Goal: Task Accomplishment & Management: Complete application form

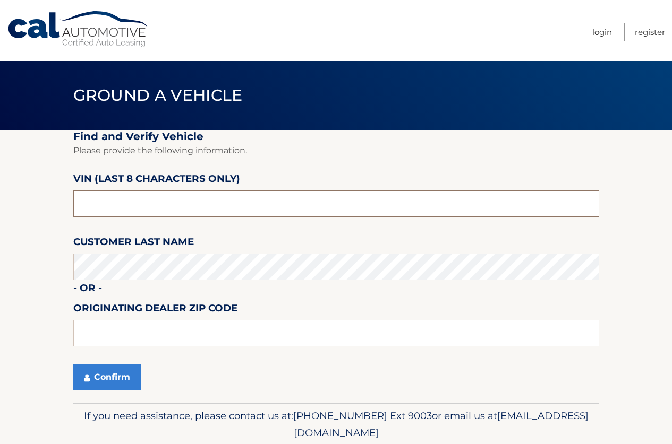
click at [119, 206] on input "text" at bounding box center [336, 204] width 526 height 27
click at [10, 268] on section "Find and Verify Vehicle Please provide the following information. VIN (last 8 c…" at bounding box center [336, 266] width 672 height 273
click at [73, 364] on button "Confirm" at bounding box center [107, 377] width 68 height 27
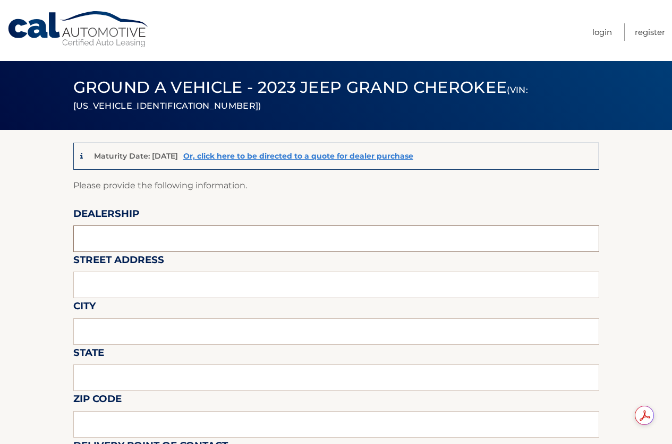
click at [201, 237] on input "text" at bounding box center [336, 239] width 526 height 27
type input "Reedman Toll"
type input "1700 E LINCOLN HWY"
type input "LANGHORNE"
type input "PA"
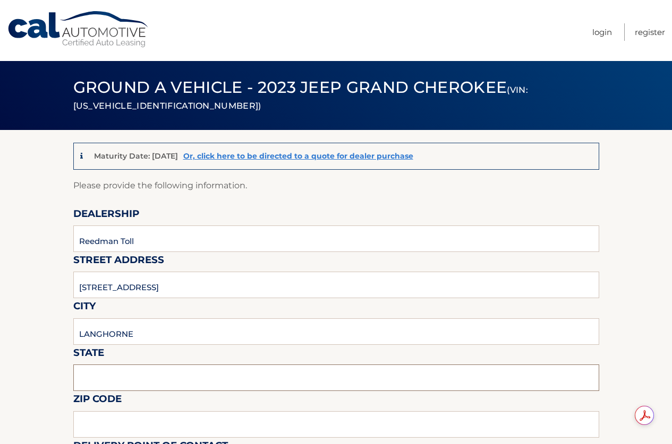
type input "19047"
type input "JOSEPH BULGER"
type input "2157574961"
type input "JBULGER@REEDMANTOLL.COM"
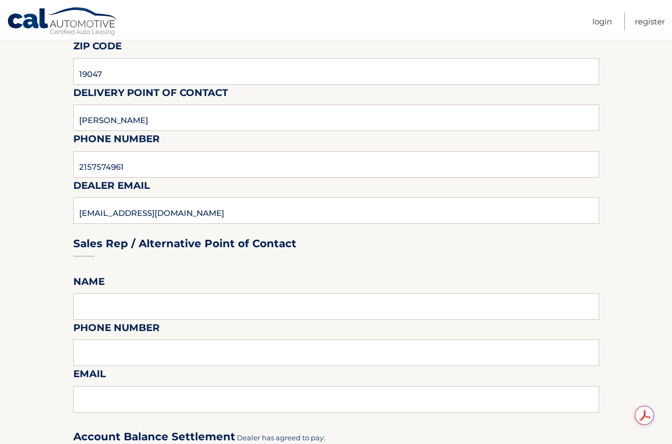
scroll to position [372, 0]
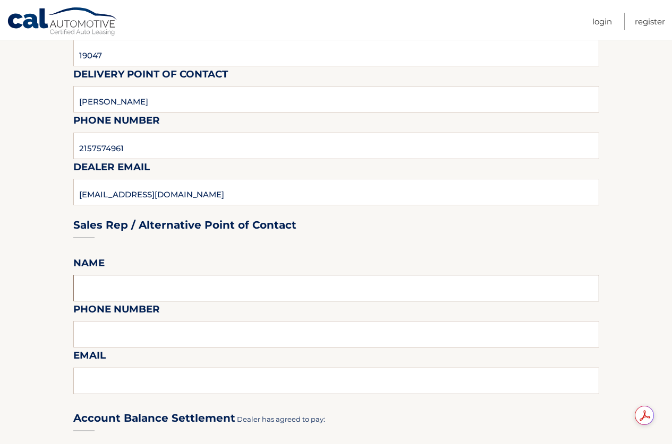
click at [193, 280] on input "text" at bounding box center [336, 288] width 526 height 27
type input "JOSEPH BULGER"
type input "2157574961"
type input "JBULGER@REEDMANTOLL.COM"
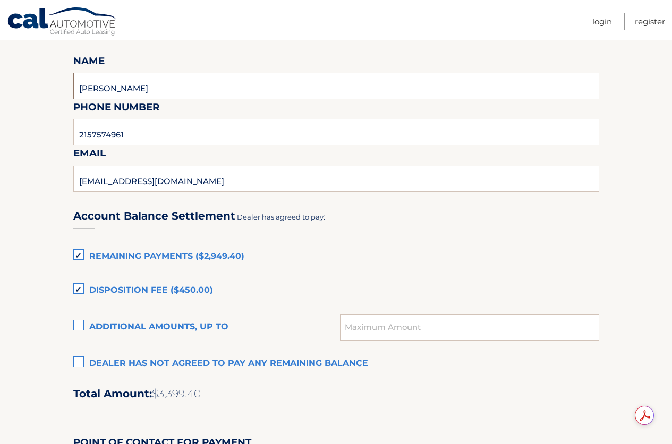
scroll to position [584, 0]
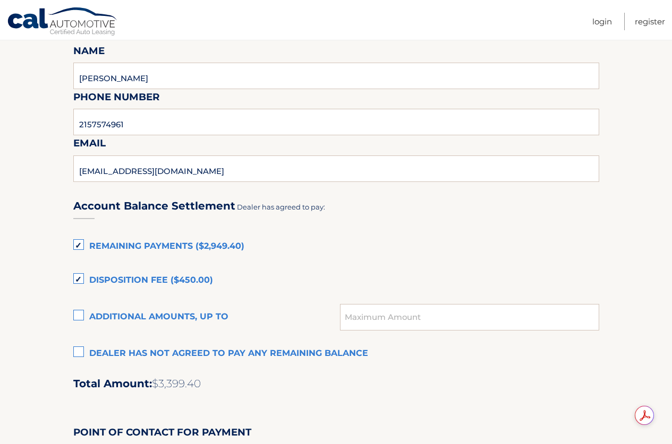
click at [80, 349] on label "Dealer has not agreed to pay any remaining balance" at bounding box center [336, 354] width 526 height 21
click at [0, 0] on input "Dealer has not agreed to pay any remaining balance" at bounding box center [0, 0] width 0 height 0
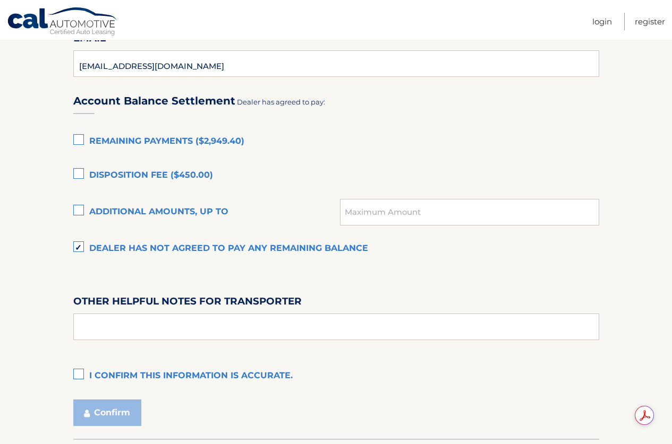
scroll to position [690, 0]
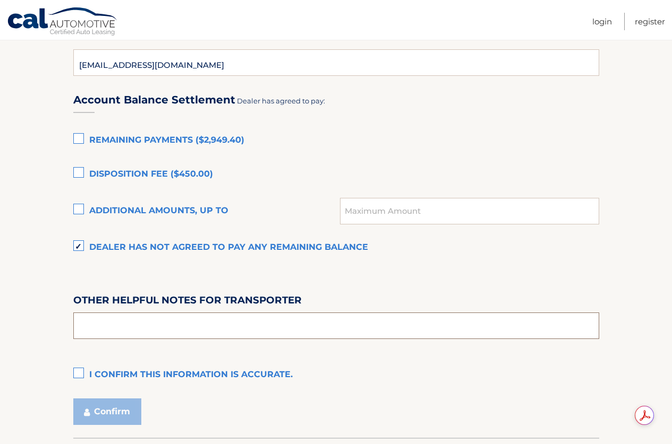
click at [143, 325] on input "text" at bounding box center [336, 326] width 526 height 27
type input "PICK UP FROM 9-4 M-F SAT 9-2, COME TO THE LEASE RETURN/APPRAISAL BUILDING BEHIN…"
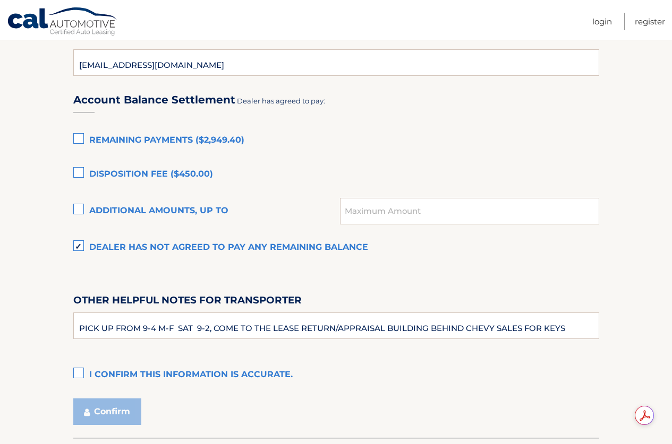
click at [79, 375] on label "I confirm this information is accurate." at bounding box center [336, 375] width 526 height 21
click at [0, 0] on input "I confirm this information is accurate." at bounding box center [0, 0] width 0 height 0
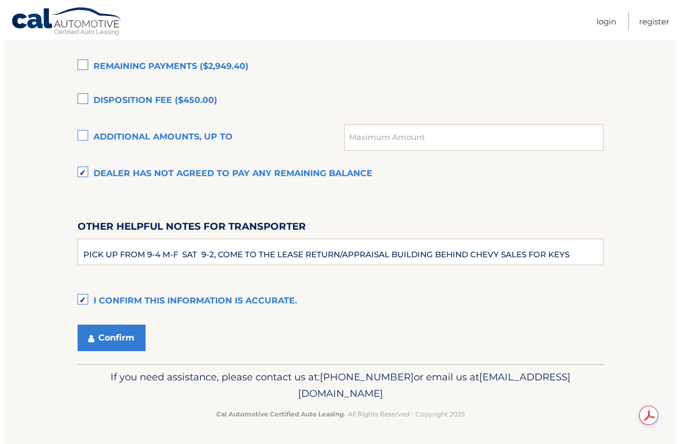
scroll to position [765, 0]
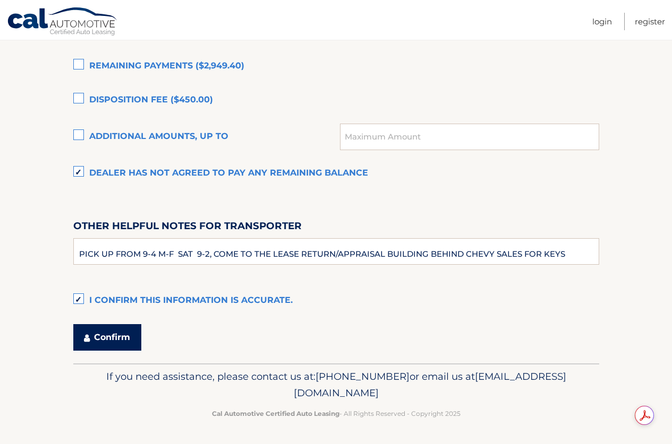
click at [129, 341] on button "Confirm" at bounding box center [107, 337] width 68 height 27
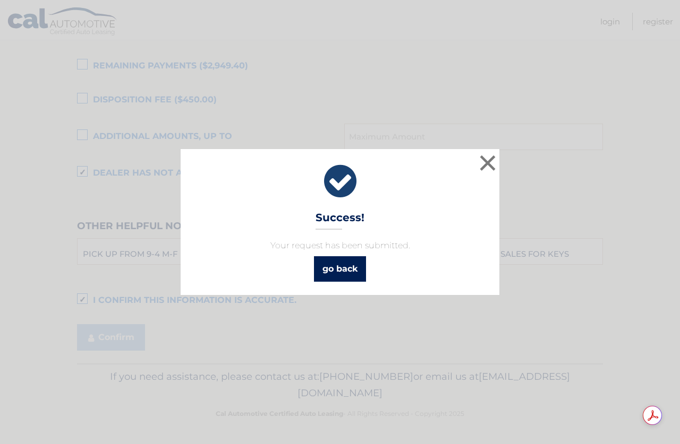
click at [328, 264] on link "go back" at bounding box center [340, 268] width 52 height 25
